Goal: Information Seeking & Learning: Find specific fact

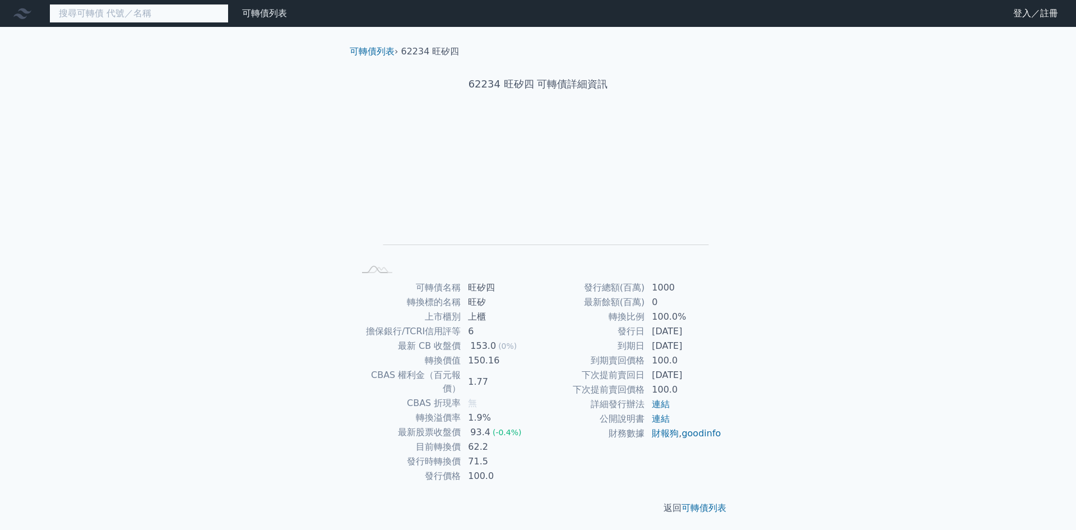
click at [150, 17] on input at bounding box center [138, 13] width 179 height 19
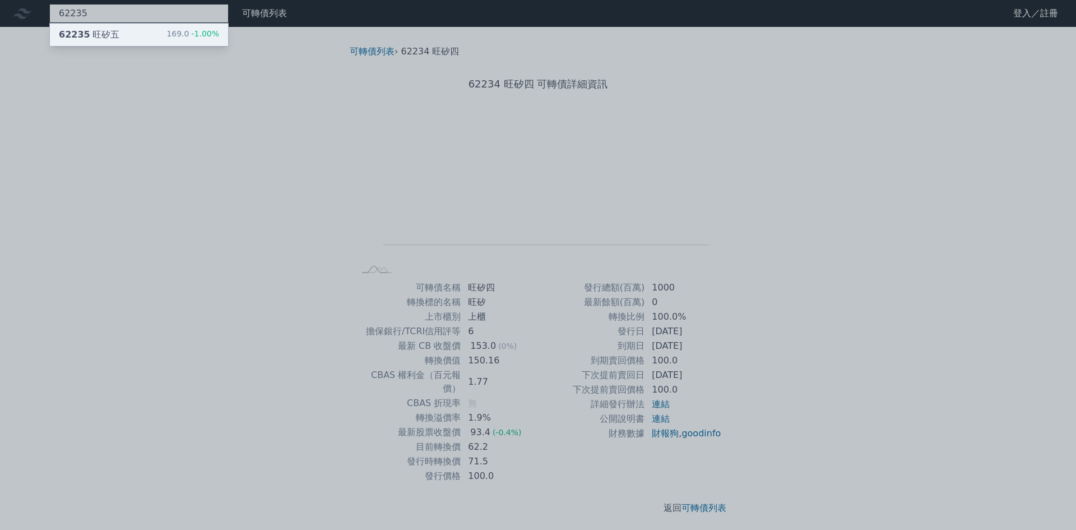
type input "62235"
click at [200, 38] on span "-1.00%" at bounding box center [204, 33] width 30 height 9
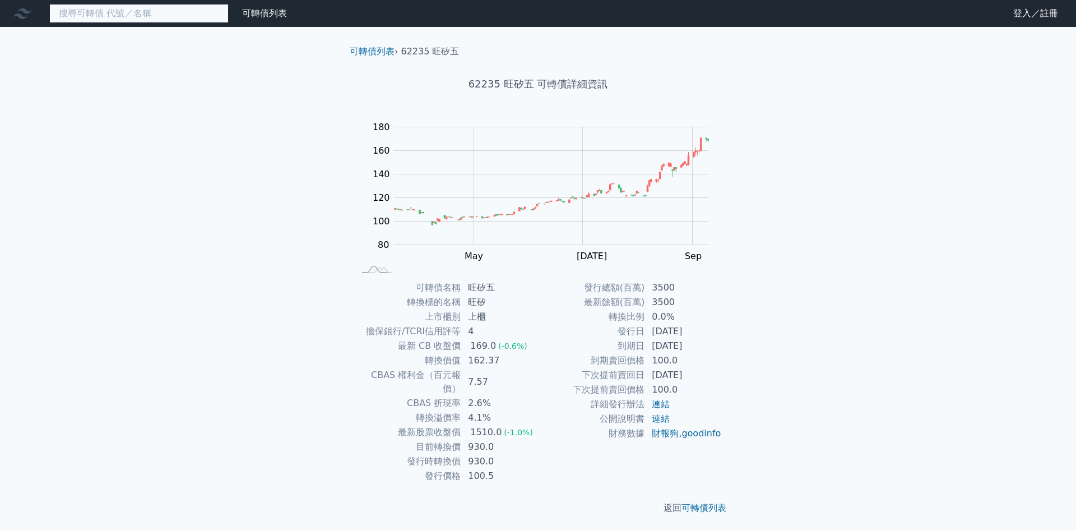
click at [119, 13] on input at bounding box center [138, 13] width 179 height 19
paste input "龍德造船"
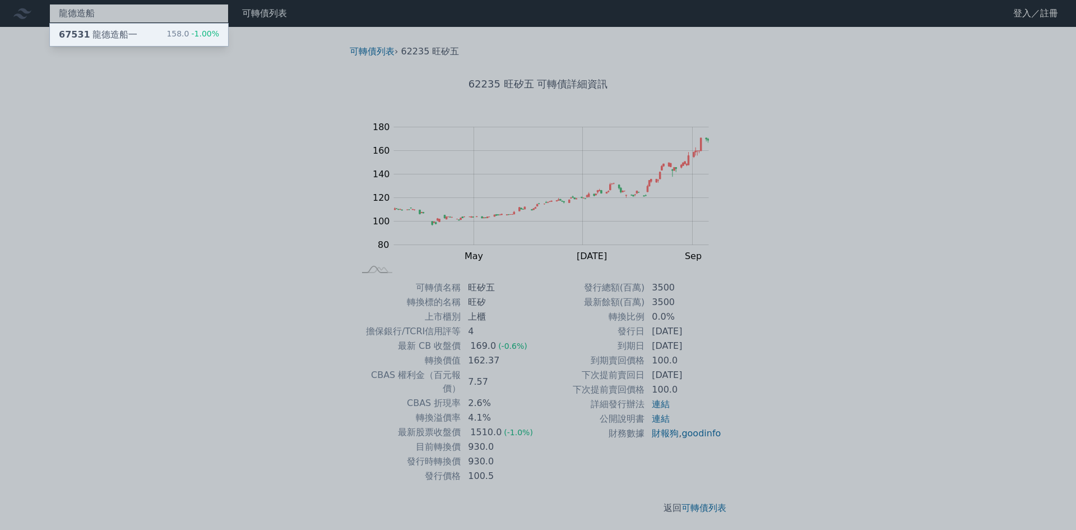
type input "龍德造船"
click at [168, 37] on div "67531 龍德造船一 158.0 -1.00%" at bounding box center [139, 35] width 178 height 22
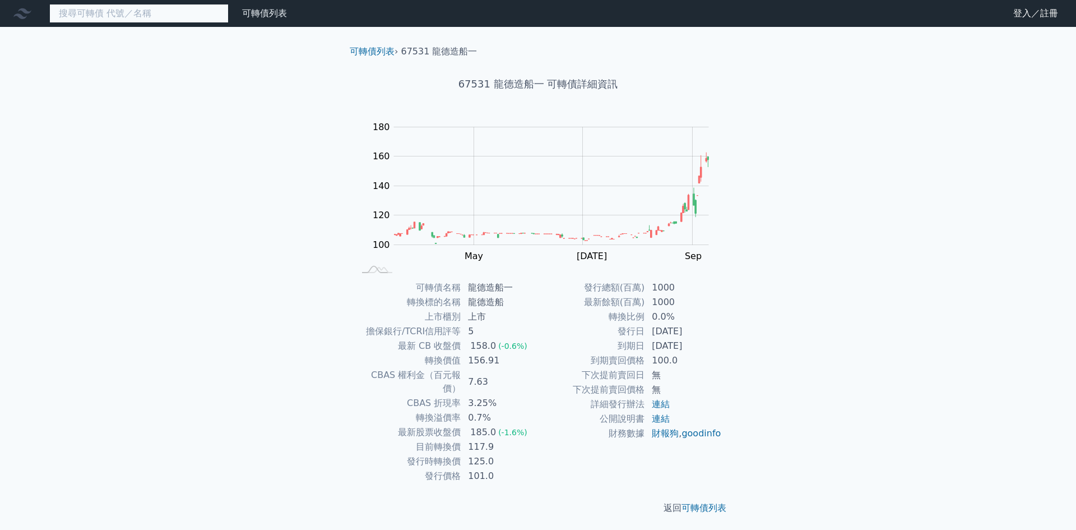
click at [117, 16] on input at bounding box center [138, 13] width 179 height 19
paste input "昇陽半導體"
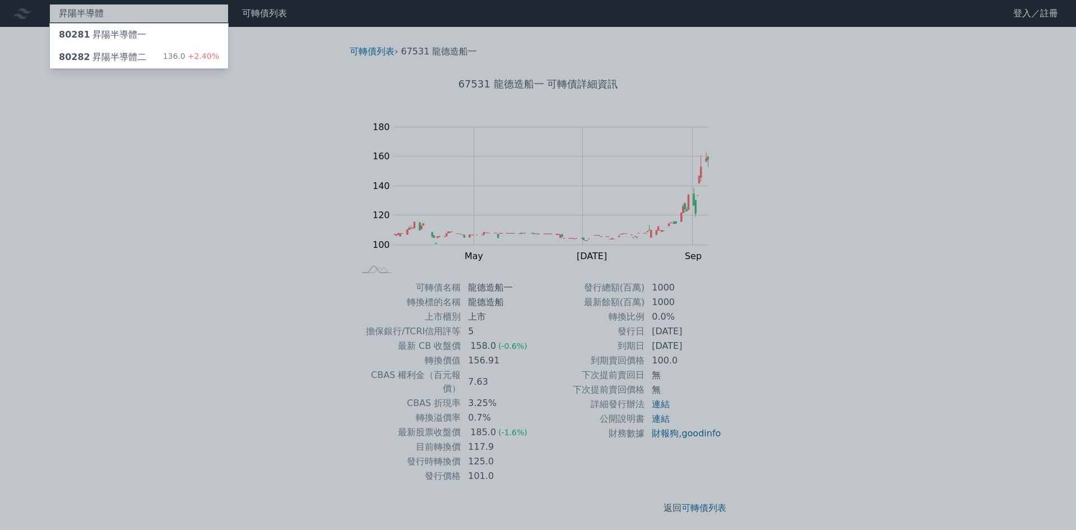
type input "昇陽半導體"
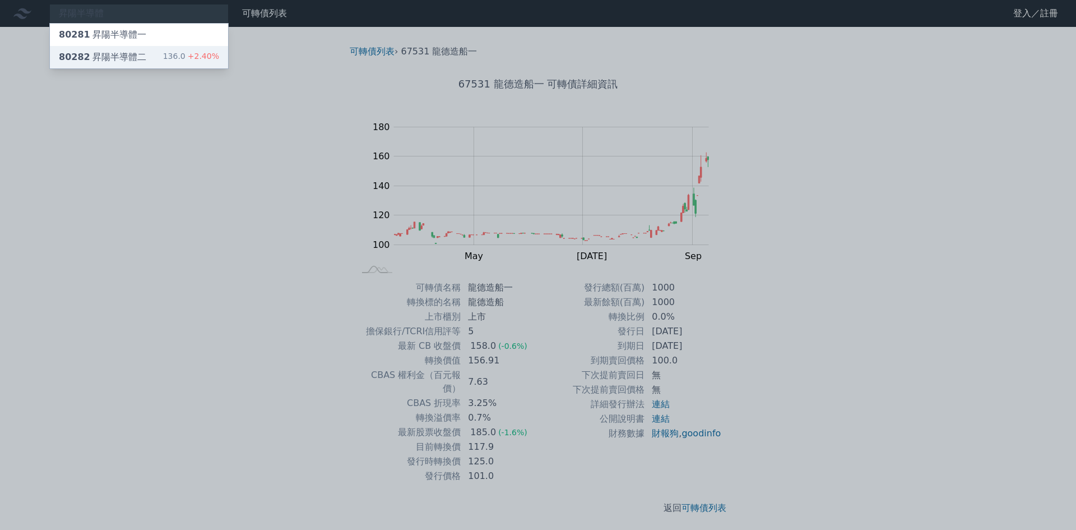
click at [159, 53] on div "80282 昇陽半導體二 136.0 +2.40%" at bounding box center [139, 57] width 178 height 22
